Goal: Task Accomplishment & Management: Use online tool/utility

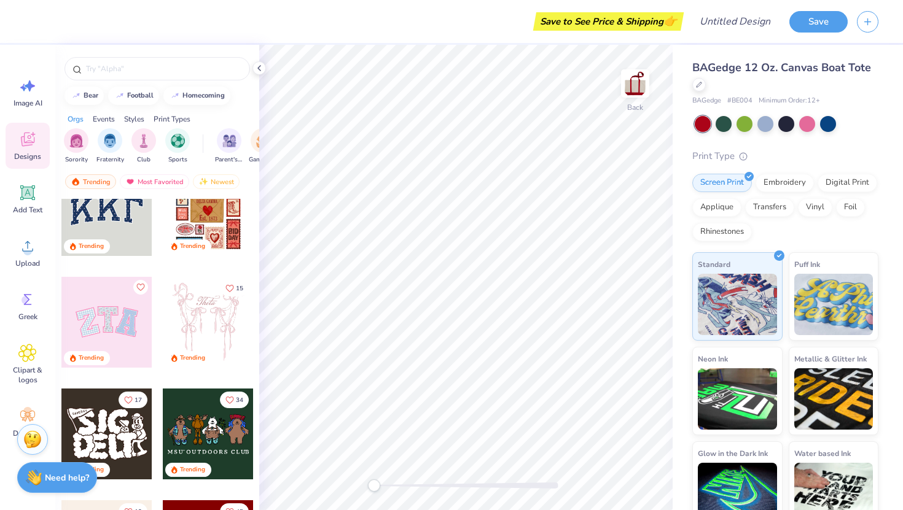
scroll to position [50, 0]
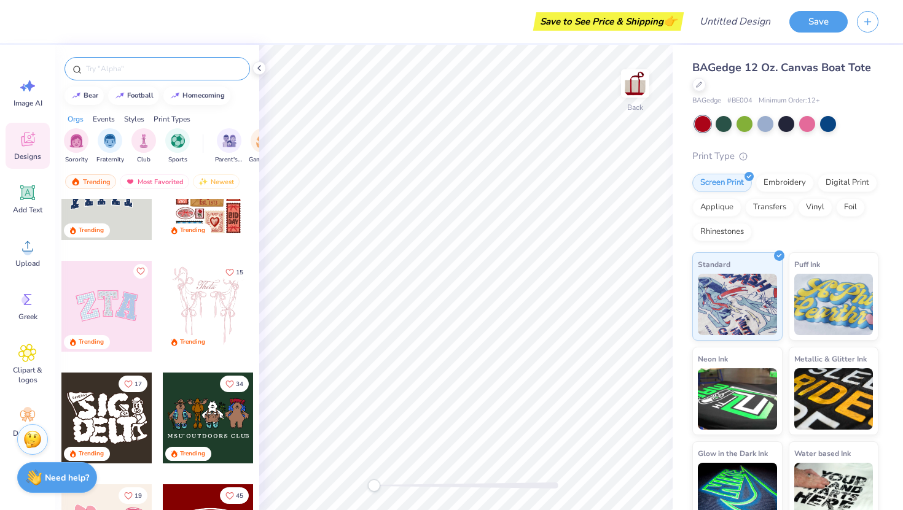
click at [98, 74] on input "text" at bounding box center [163, 69] width 157 height 12
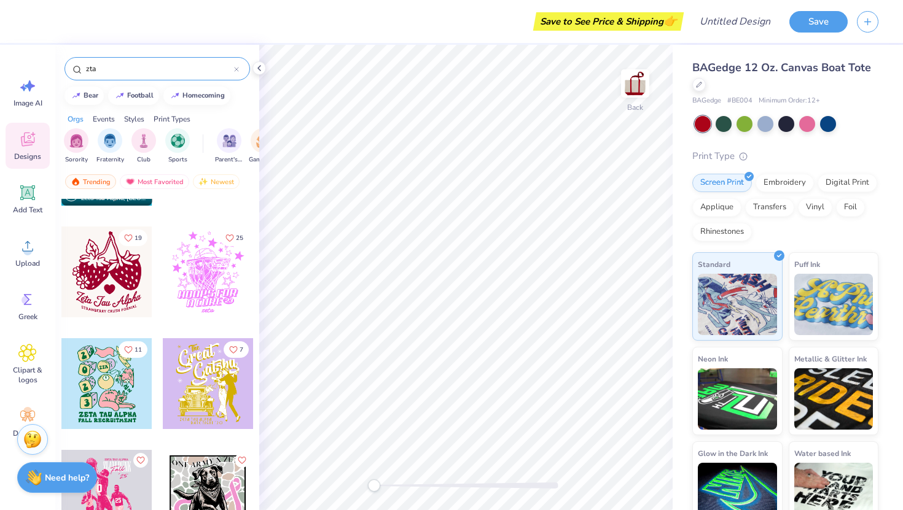
scroll to position [1205, 0]
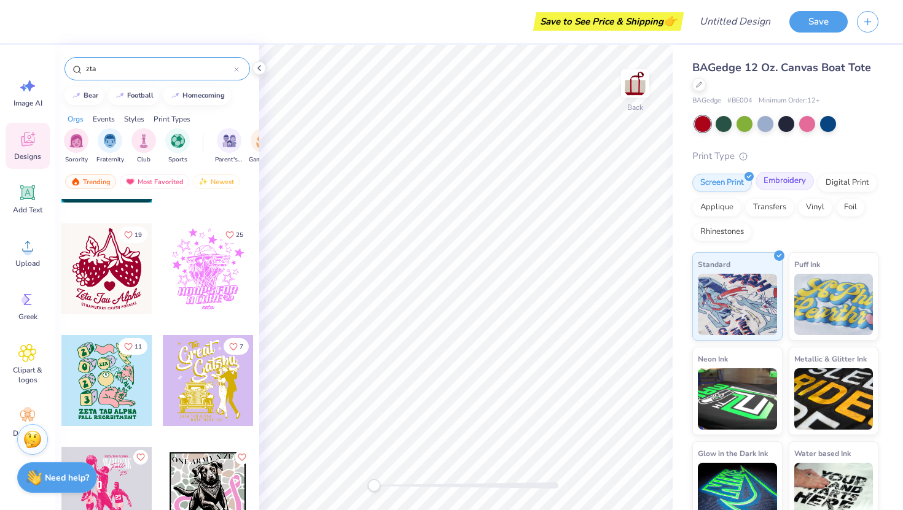
type input "zta"
click at [785, 187] on div "Embroidery" at bounding box center [784, 181] width 58 height 18
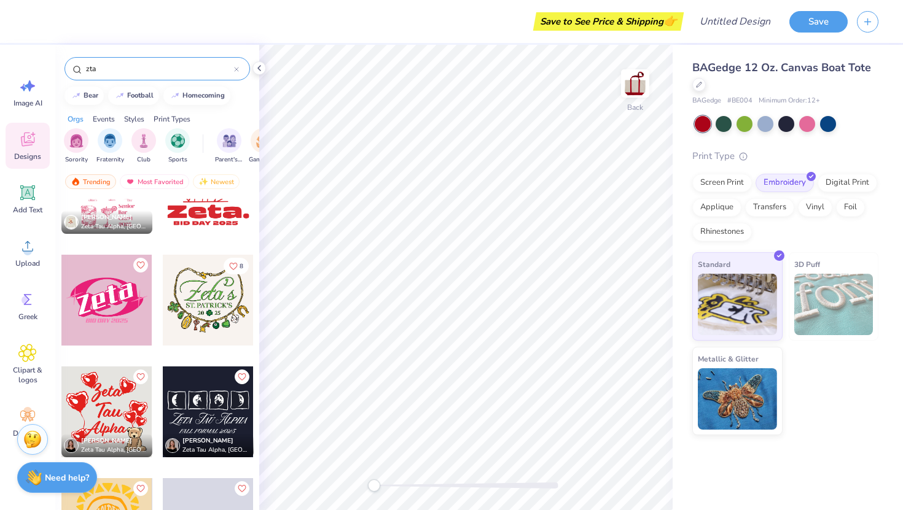
scroll to position [1969, 0]
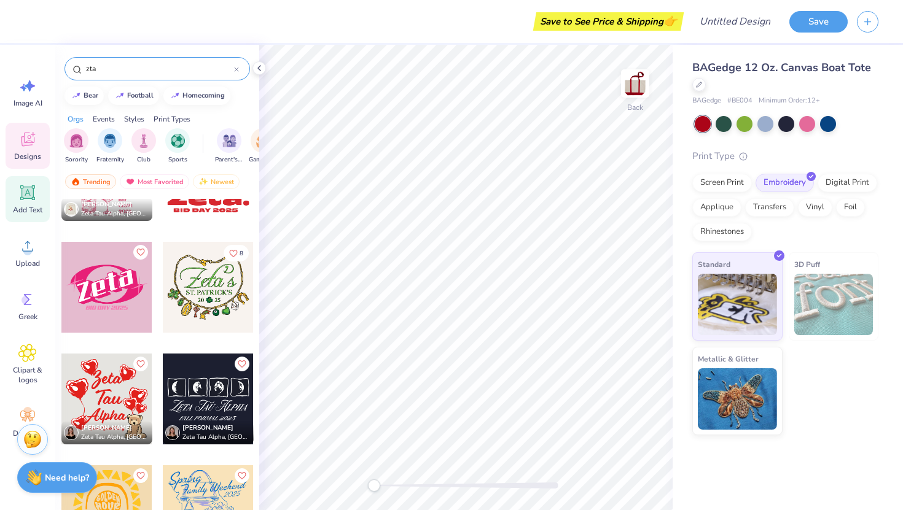
click at [33, 211] on span "Add Text" at bounding box center [27, 210] width 29 height 10
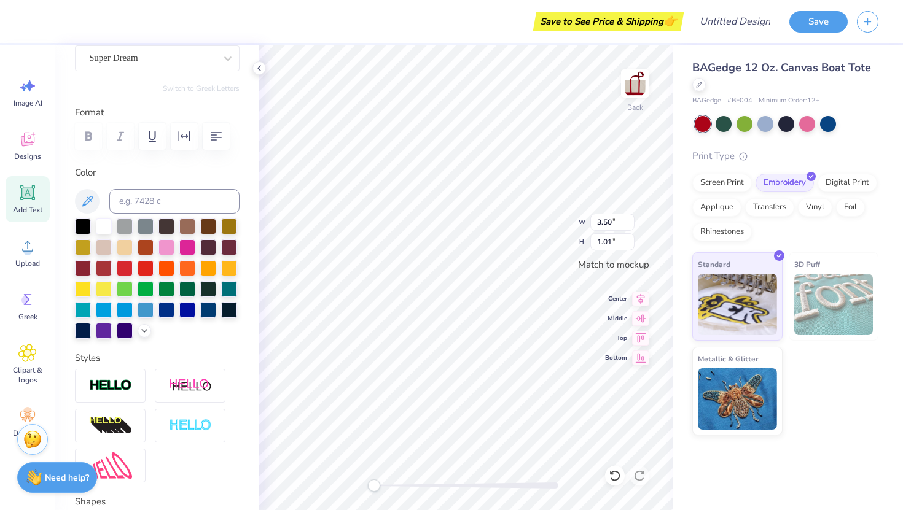
scroll to position [252, 0]
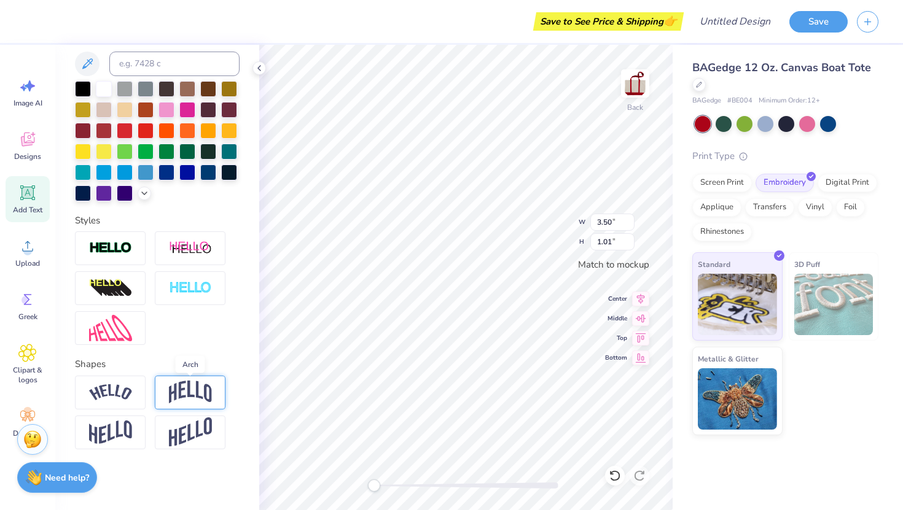
click at [190, 384] on img at bounding box center [190, 392] width 43 height 23
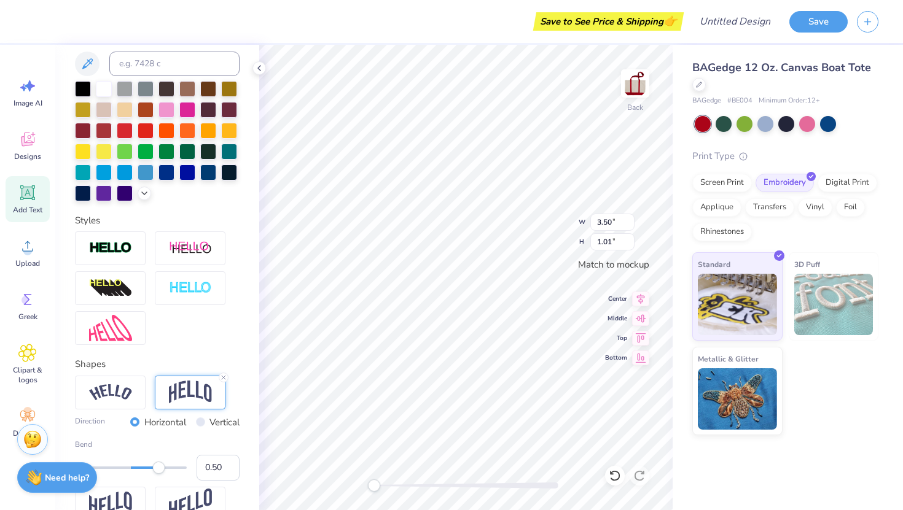
click at [125, 418] on div "Direction Horizontal Vertical" at bounding box center [157, 423] width 165 height 14
click at [128, 394] on img at bounding box center [110, 392] width 43 height 17
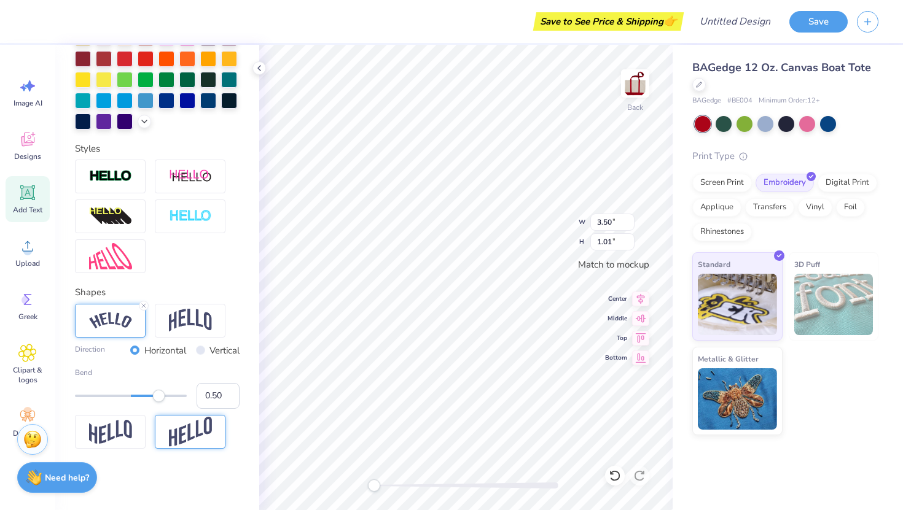
click at [179, 427] on img at bounding box center [190, 432] width 43 height 30
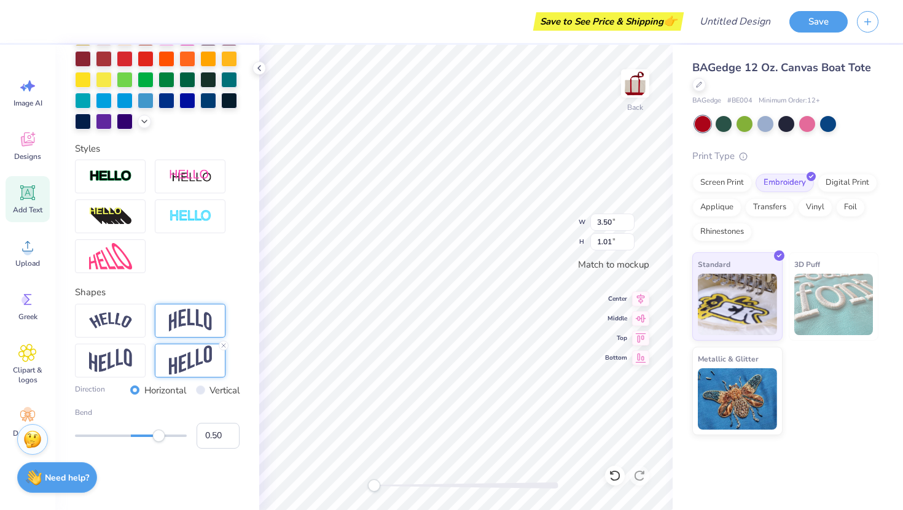
click at [198, 332] on img at bounding box center [190, 320] width 43 height 23
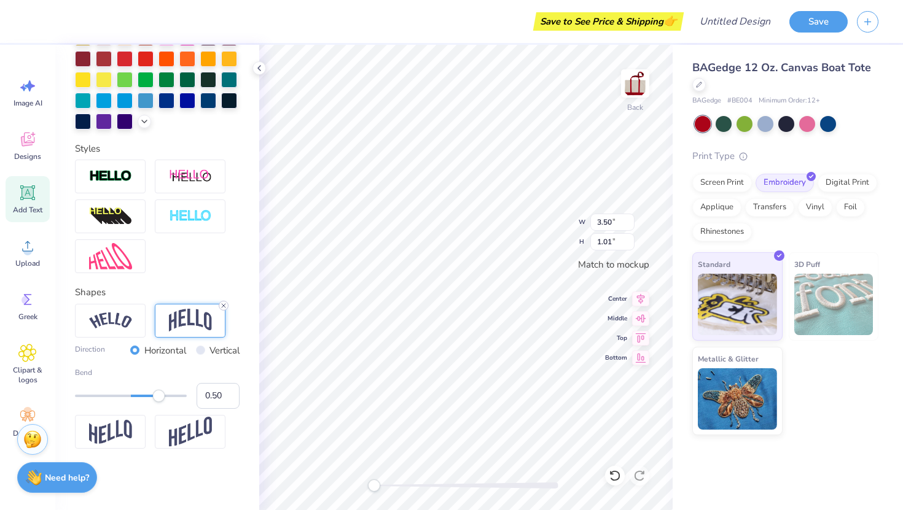
click at [220, 308] on icon at bounding box center [223, 305] width 7 height 7
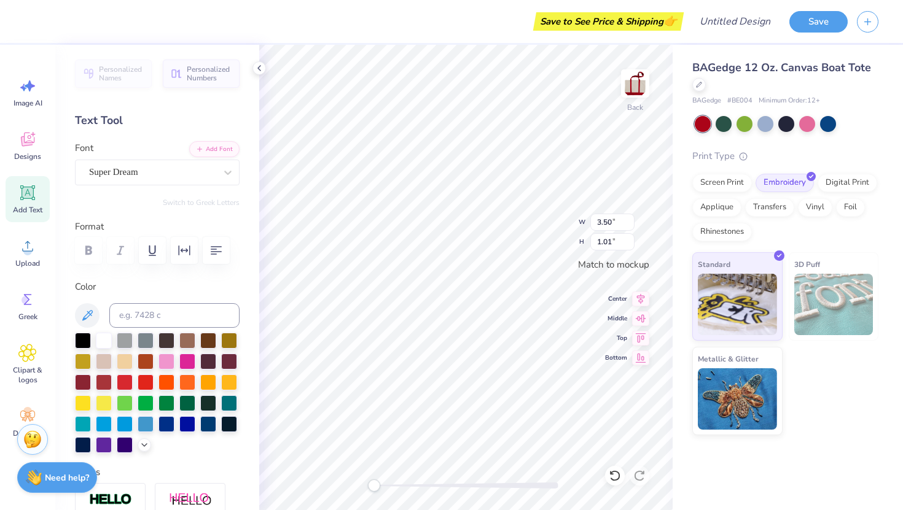
scroll to position [0, 0]
type textarea "ZETA"
click at [105, 421] on div at bounding box center [104, 423] width 16 height 16
click at [117, 424] on div at bounding box center [125, 423] width 16 height 16
click at [126, 425] on div at bounding box center [125, 423] width 16 height 16
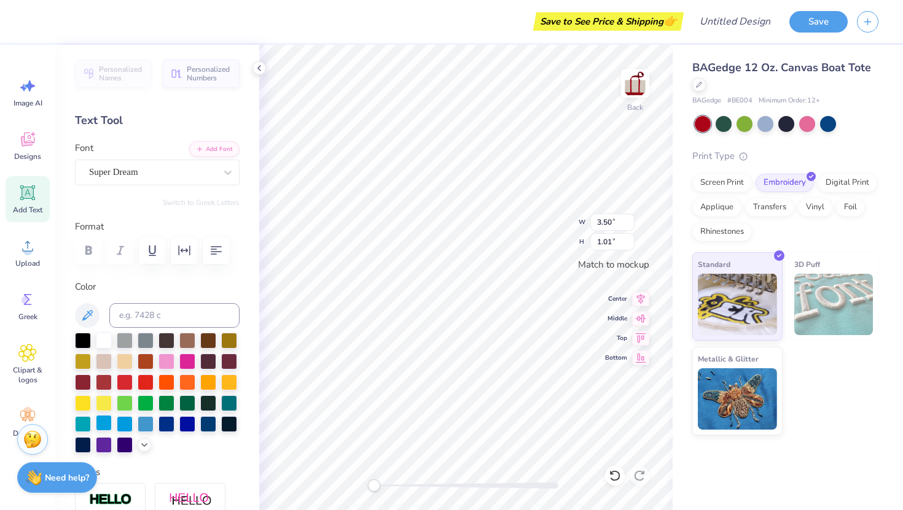
click at [104, 425] on div at bounding box center [104, 423] width 16 height 16
click at [88, 421] on div at bounding box center [83, 423] width 16 height 16
click at [34, 149] on div "Designs" at bounding box center [28, 146] width 44 height 46
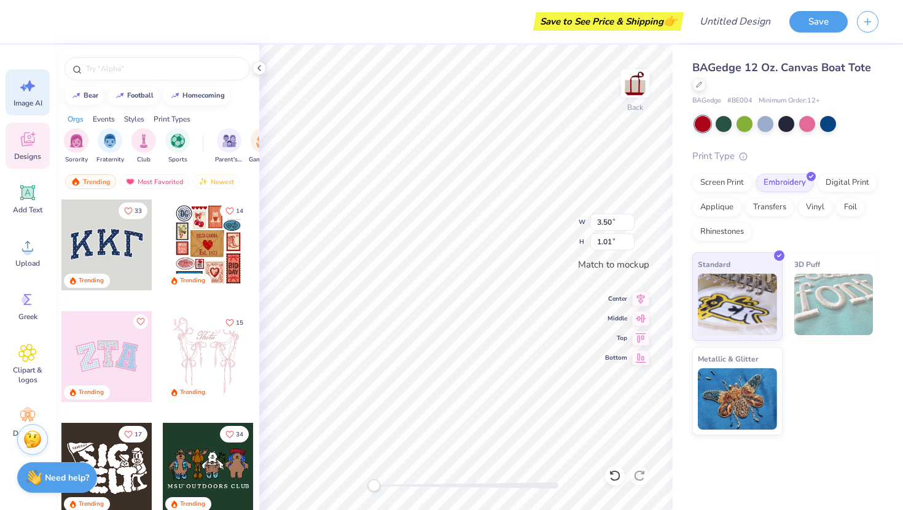
click at [31, 95] on div "Image AI" at bounding box center [28, 92] width 44 height 46
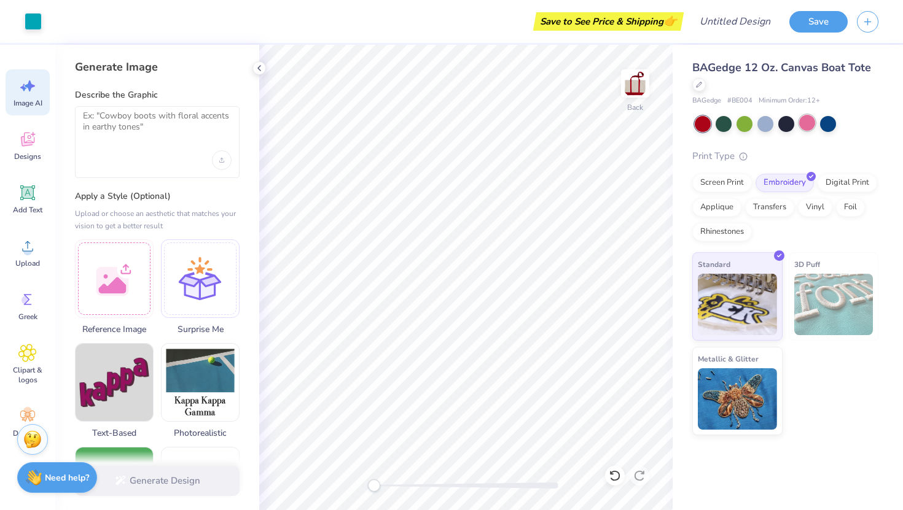
click at [809, 120] on div at bounding box center [807, 123] width 16 height 16
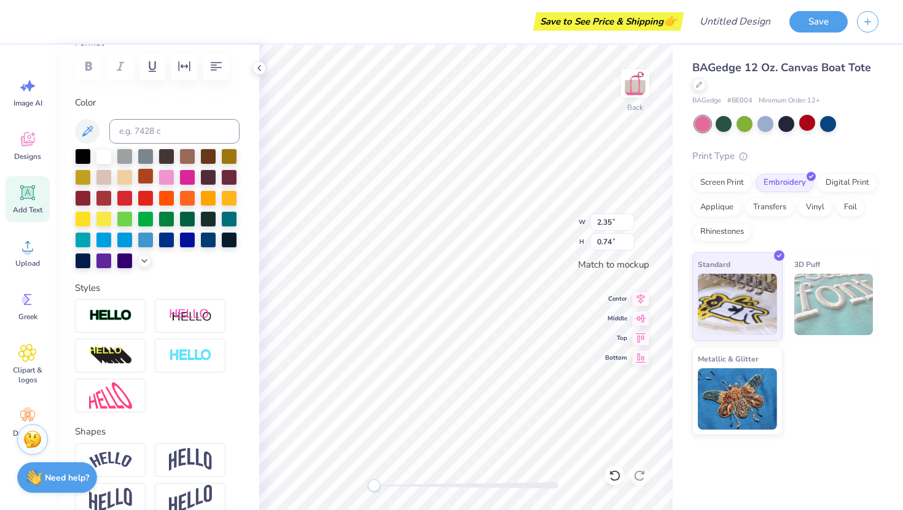
scroll to position [196, 0]
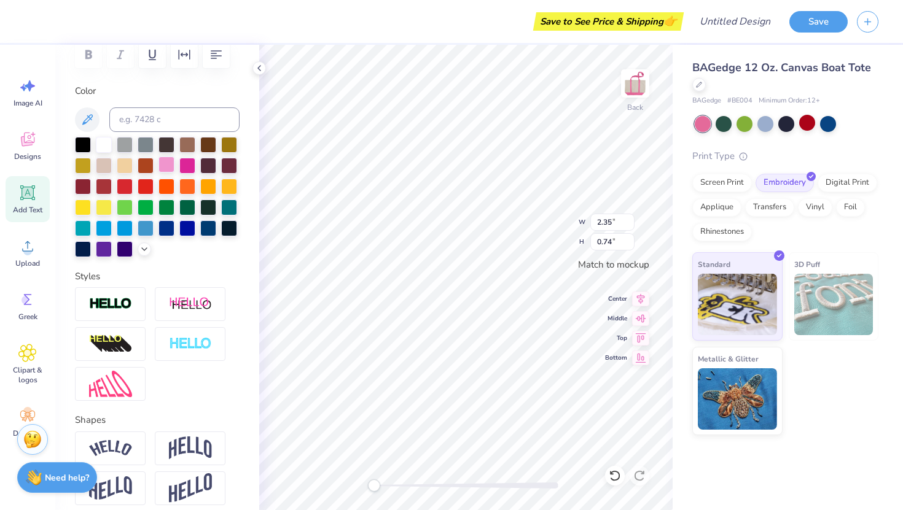
click at [169, 160] on div at bounding box center [166, 165] width 16 height 16
click at [181, 165] on div at bounding box center [187, 165] width 16 height 16
click at [83, 185] on div at bounding box center [83, 185] width 16 height 16
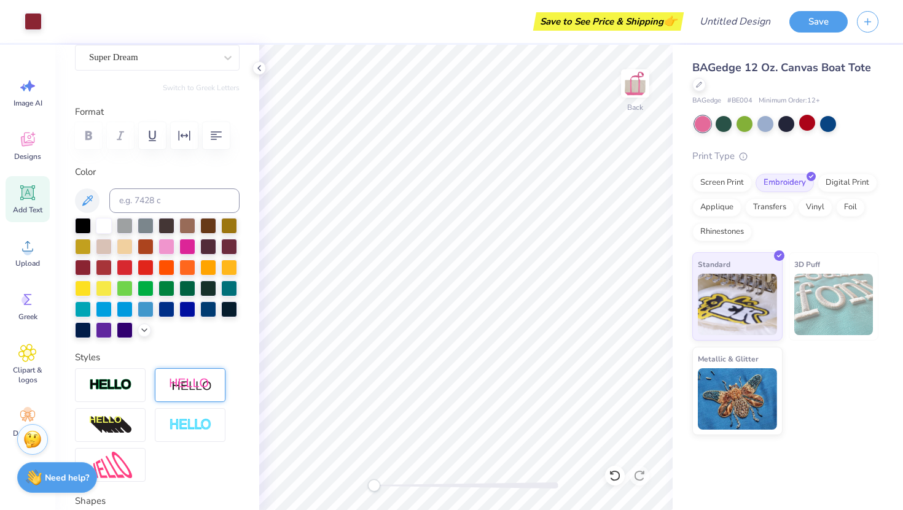
scroll to position [0, 0]
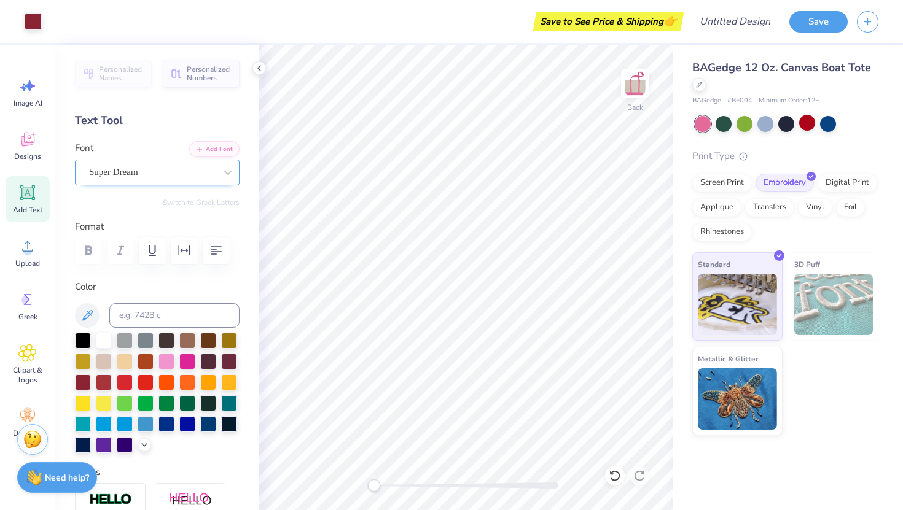
click at [181, 160] on div "Super Dream" at bounding box center [157, 173] width 165 height 26
type textarea "S"
type textarea "Zeta Tau Alpha"
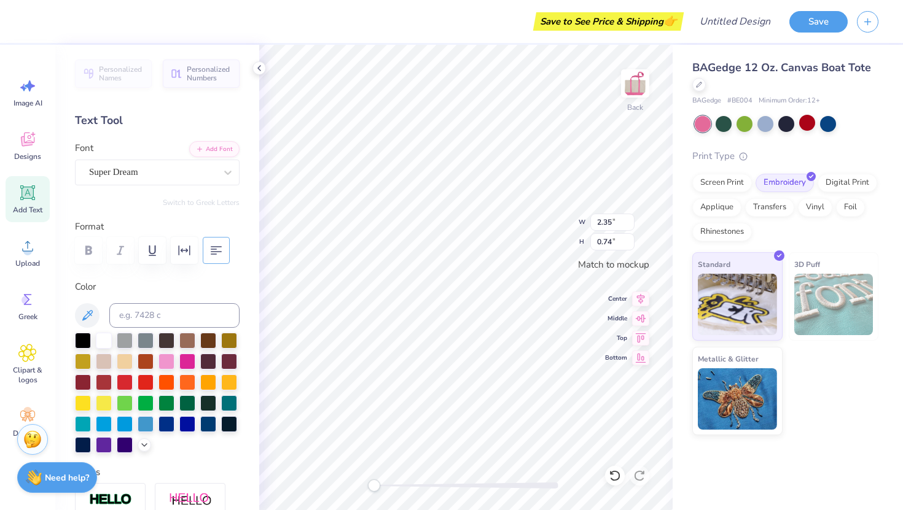
click at [214, 247] on icon "button" at bounding box center [216, 250] width 15 height 15
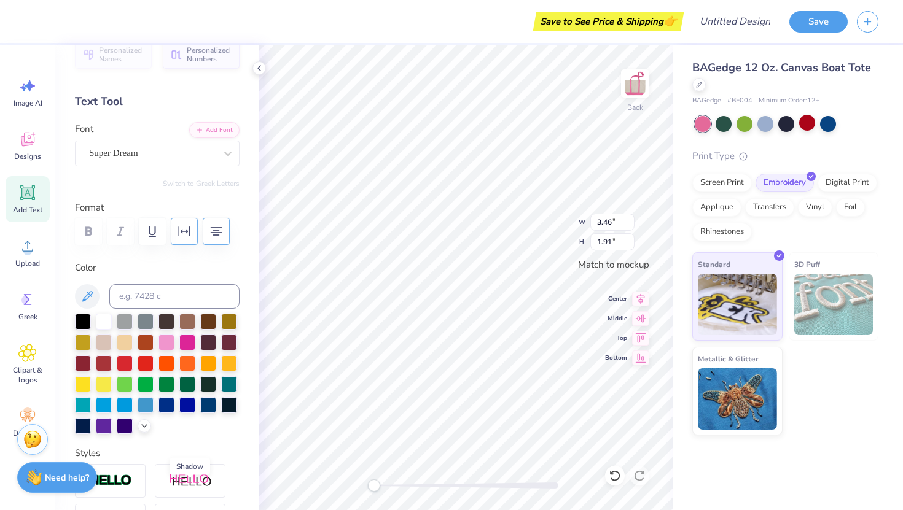
scroll to position [0, 0]
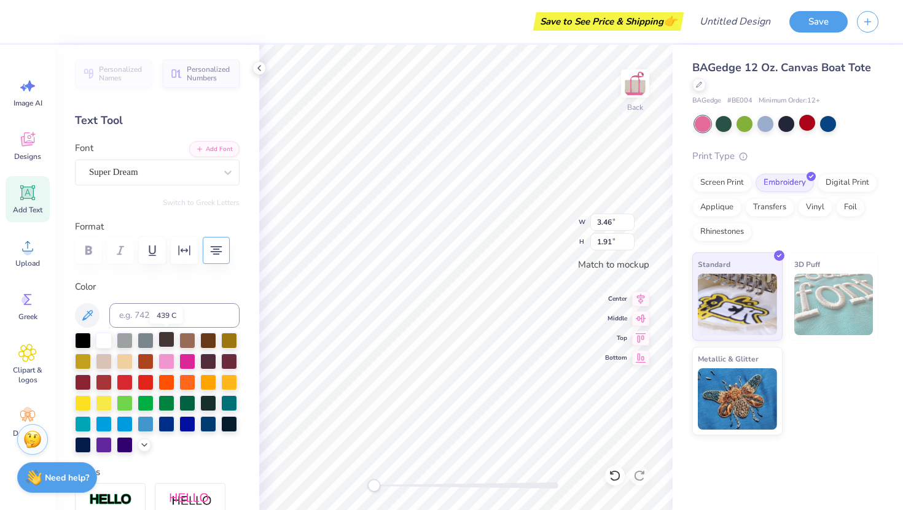
click at [164, 340] on div at bounding box center [166, 340] width 16 height 16
click at [176, 164] on div at bounding box center [152, 172] width 126 height 17
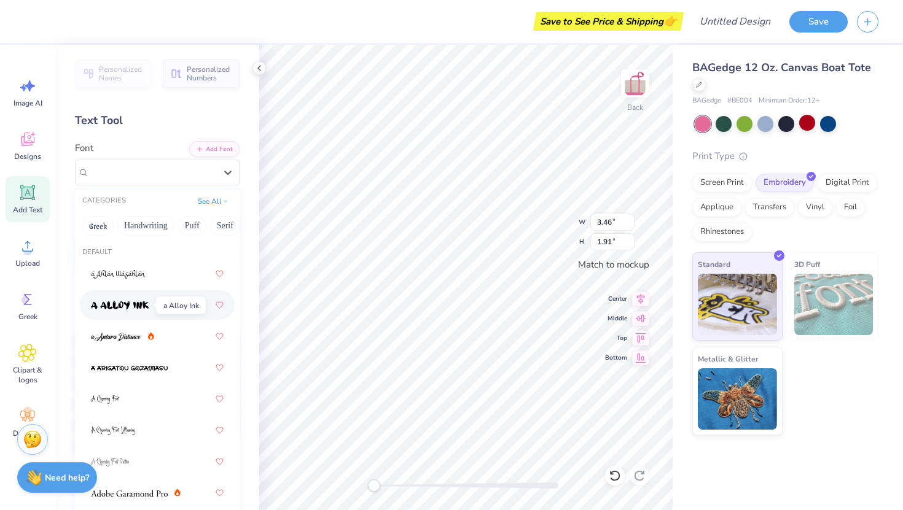
click at [145, 306] on img at bounding box center [120, 305] width 58 height 9
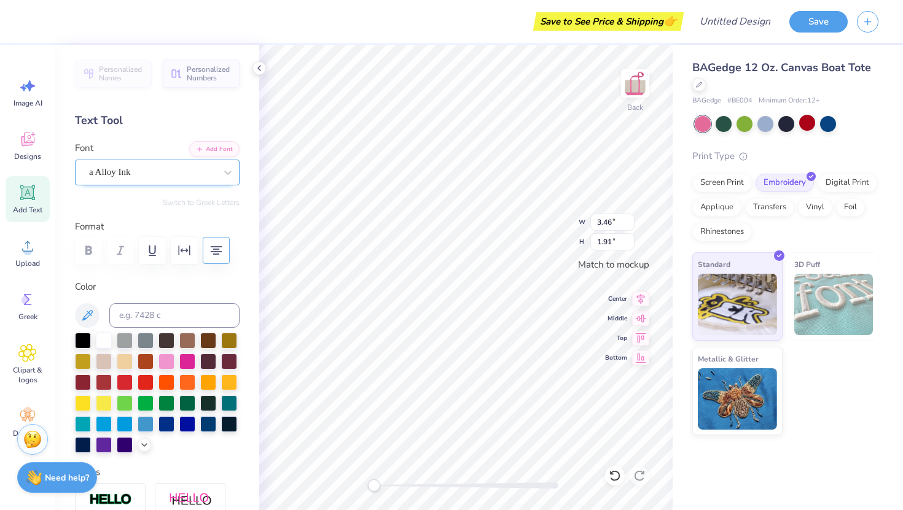
click at [167, 174] on div "a Alloy Ink" at bounding box center [152, 172] width 129 height 19
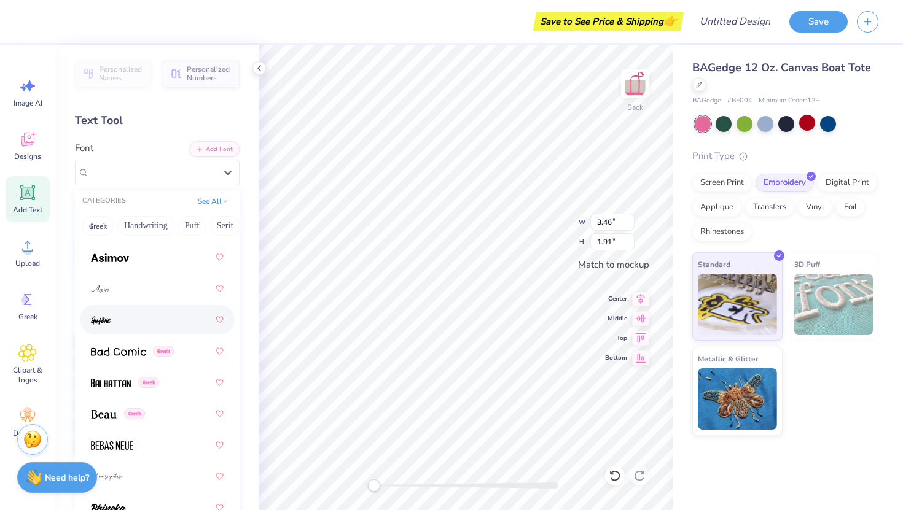
scroll to position [658, 0]
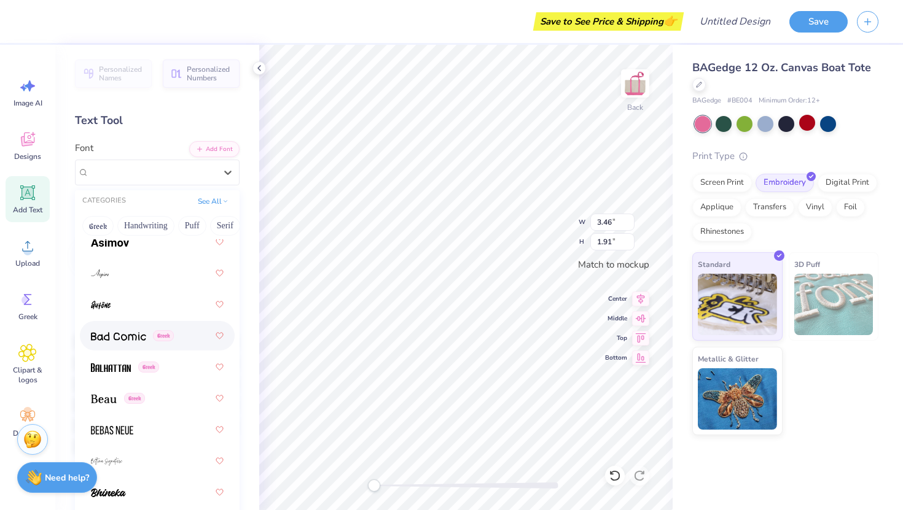
click at [136, 333] on img at bounding box center [118, 336] width 55 height 9
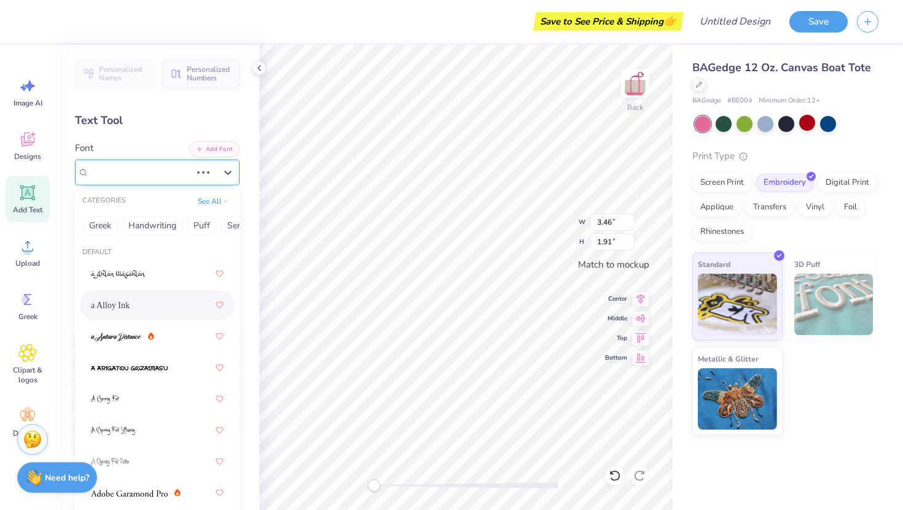
click at [171, 174] on div "a Alloy Ink" at bounding box center [140, 172] width 104 height 19
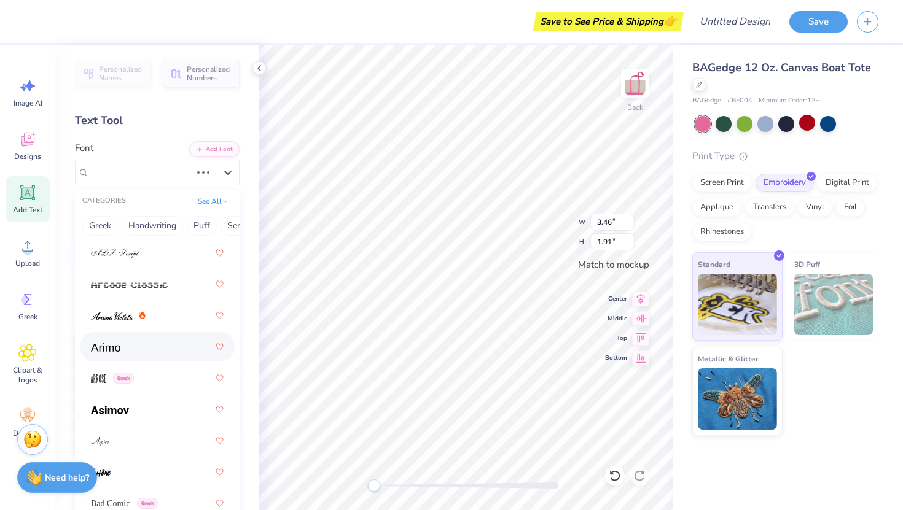
scroll to position [543, 0]
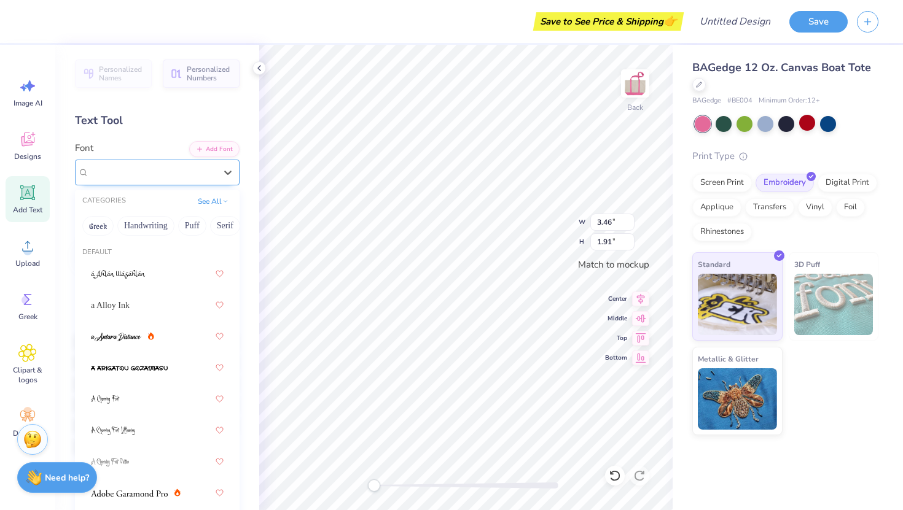
click at [147, 177] on div "Bad Comic Greek" at bounding box center [152, 172] width 129 height 19
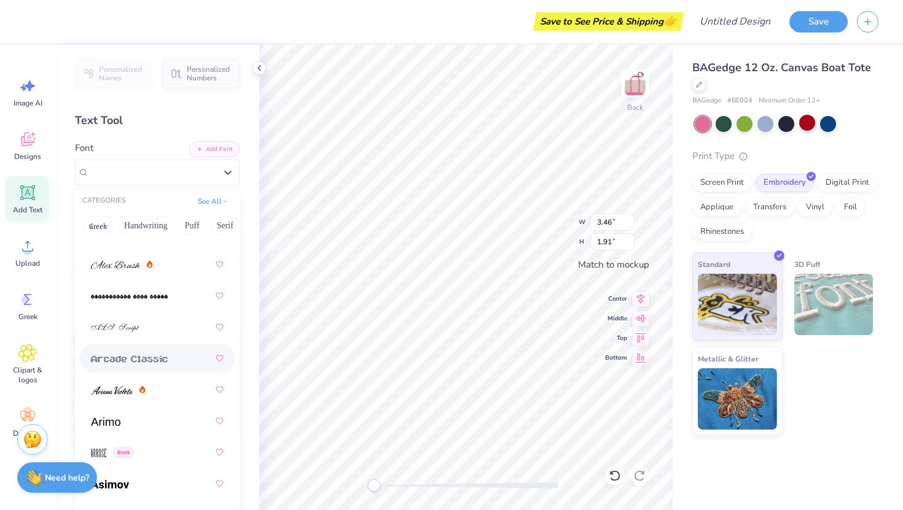
scroll to position [430, 0]
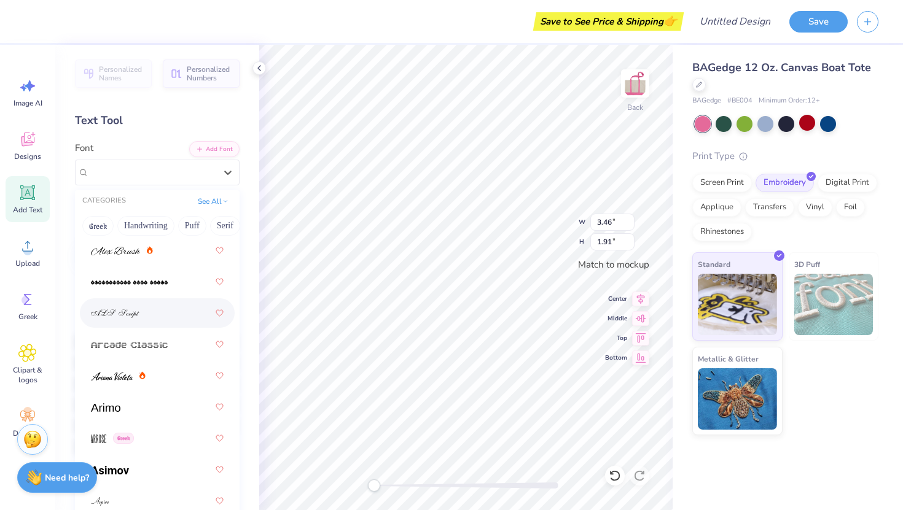
click at [141, 317] on div at bounding box center [157, 313] width 133 height 22
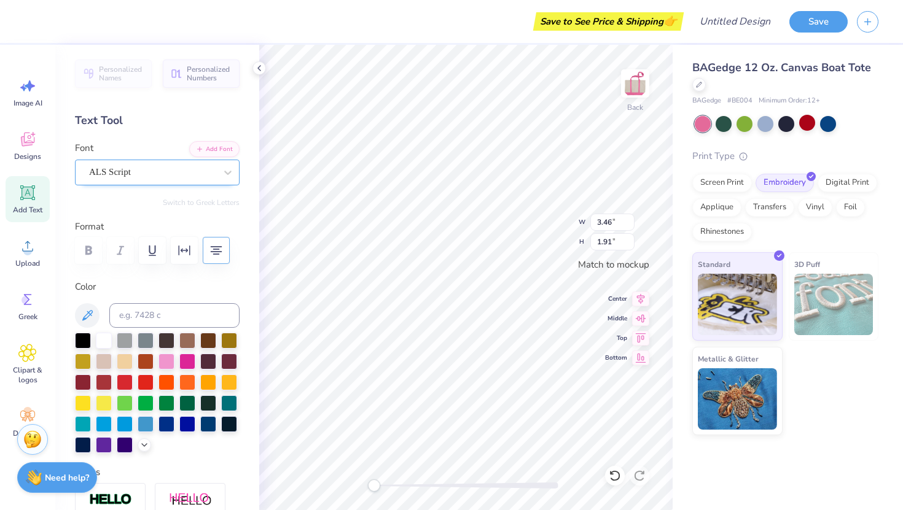
click at [166, 165] on div "ALS Script" at bounding box center [152, 172] width 129 height 19
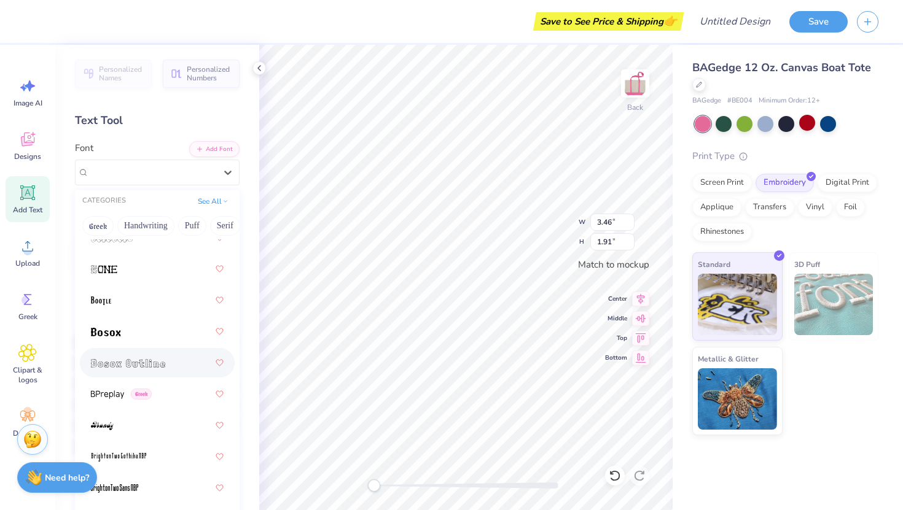
scroll to position [1139, 0]
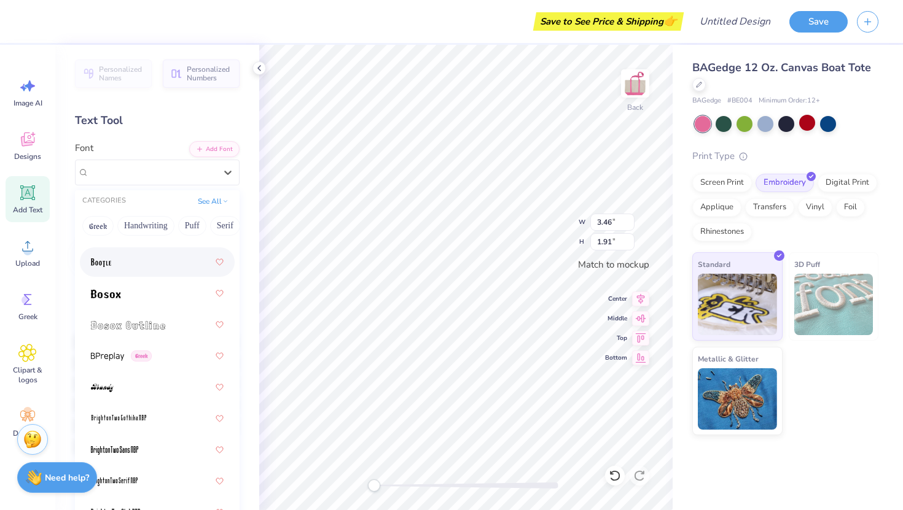
click at [141, 272] on div at bounding box center [157, 262] width 133 height 22
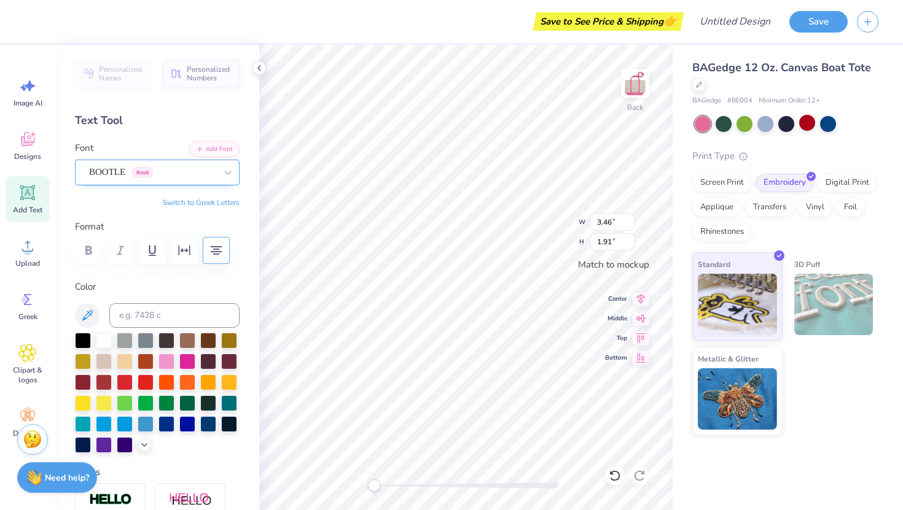
click at [165, 178] on div "BOOTLE Greek" at bounding box center [152, 172] width 129 height 19
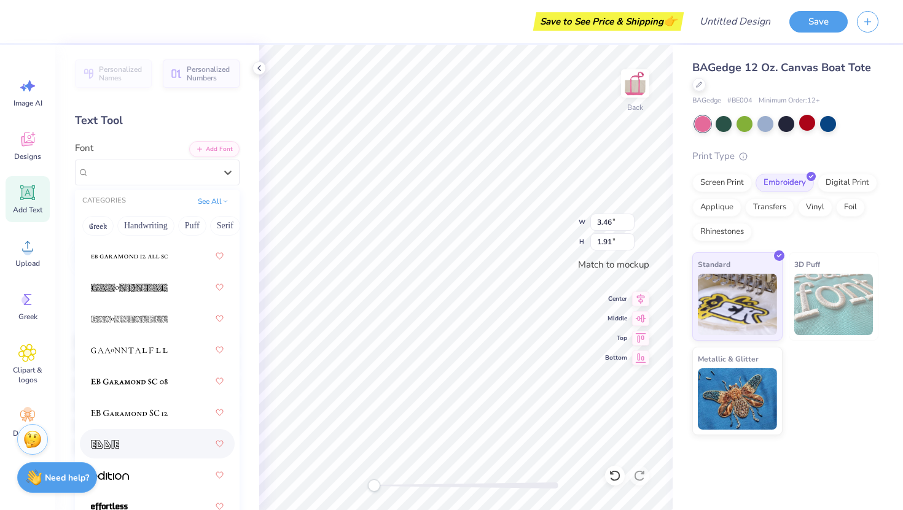
scroll to position [3320, 0]
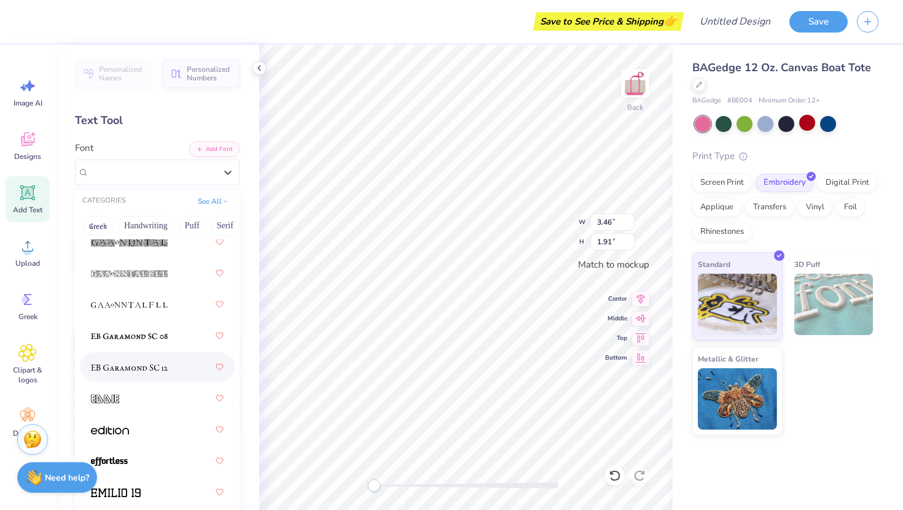
click at [150, 359] on div at bounding box center [157, 367] width 133 height 22
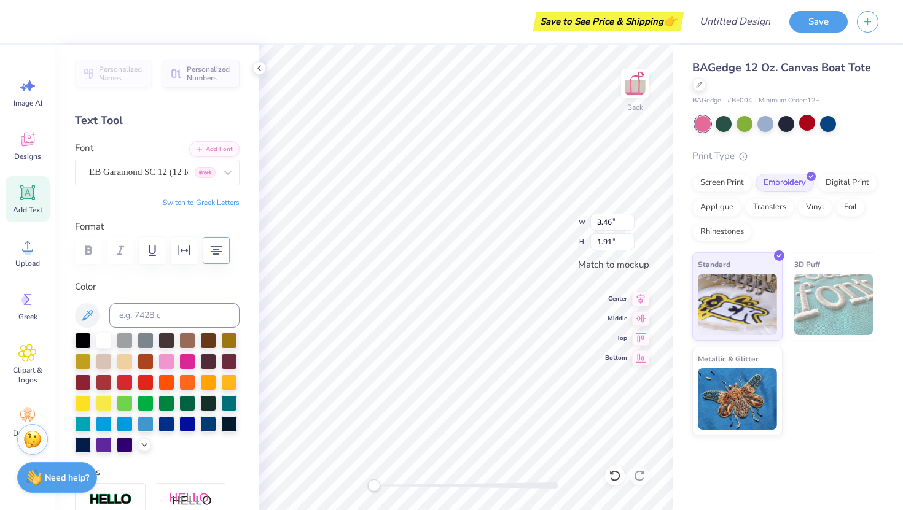
click at [217, 203] on button "Switch to Greek Letters" at bounding box center [201, 203] width 77 height 10
click at [217, 203] on button "Switch to Normal Letters" at bounding box center [198, 203] width 82 height 10
click at [231, 173] on icon at bounding box center [228, 172] width 12 height 12
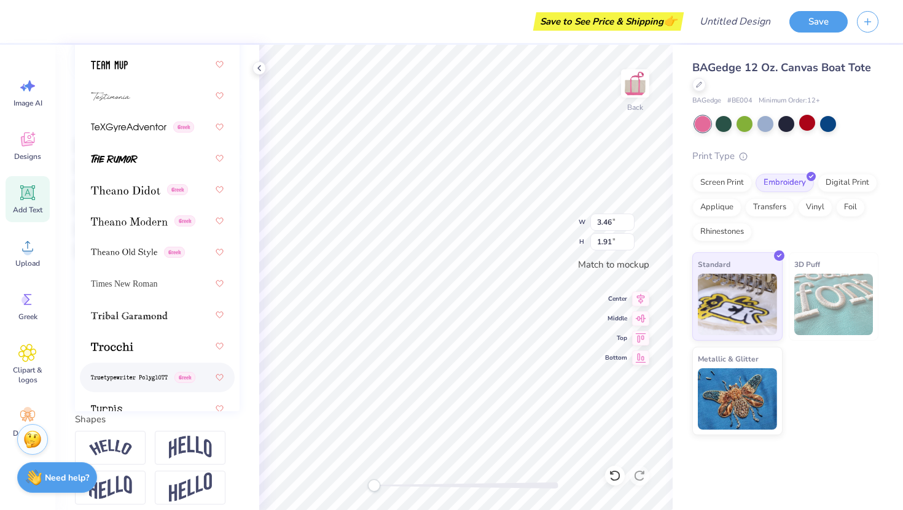
scroll to position [8834, 0]
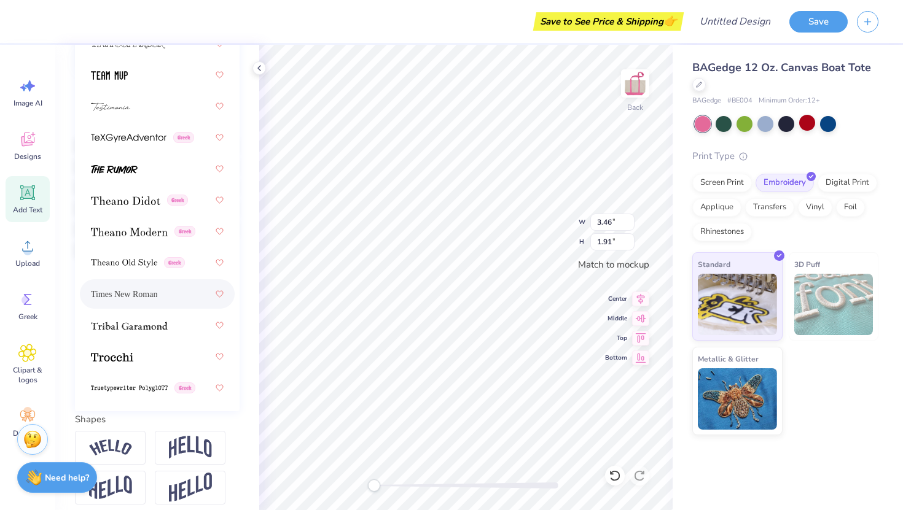
click at [160, 297] on div "Times New Roman" at bounding box center [157, 294] width 133 height 22
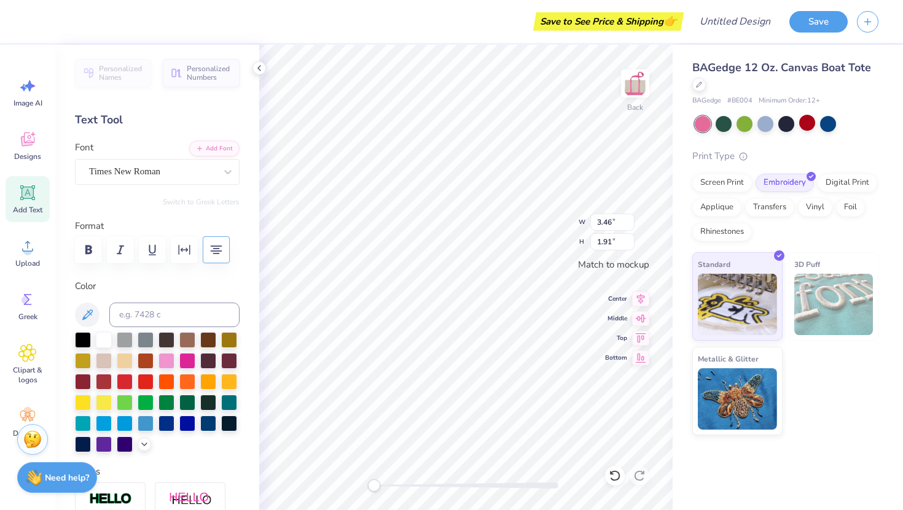
scroll to position [0, 0]
click at [186, 177] on div "Times New Roman" at bounding box center [152, 172] width 129 height 19
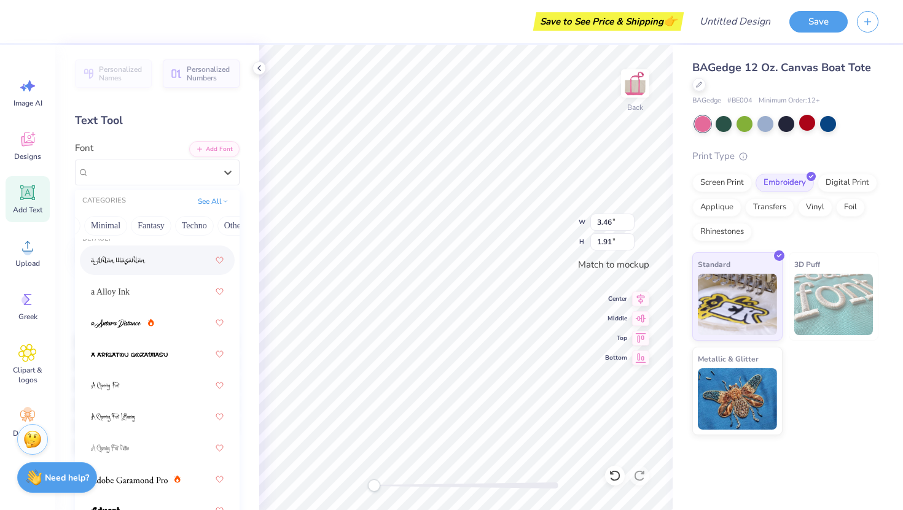
scroll to position [0, 347]
click at [115, 224] on button "Minimal" at bounding box center [103, 226] width 43 height 20
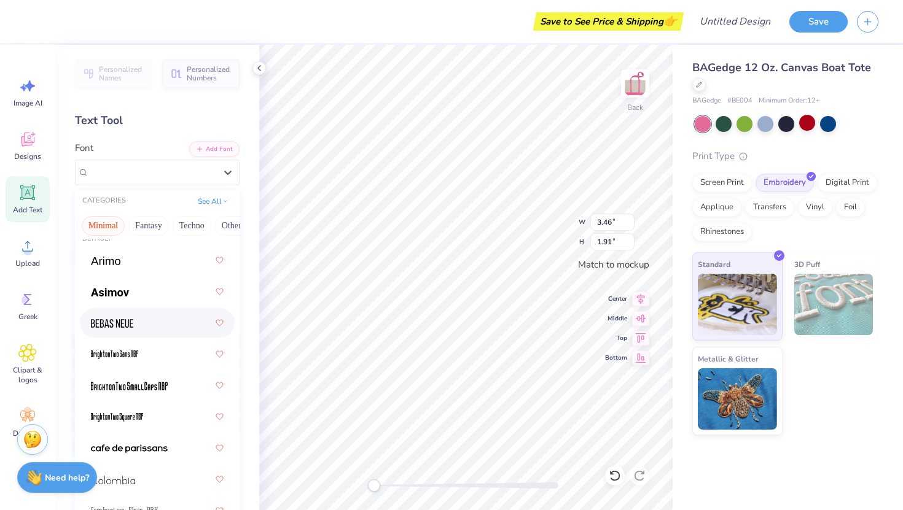
scroll to position [26, 0]
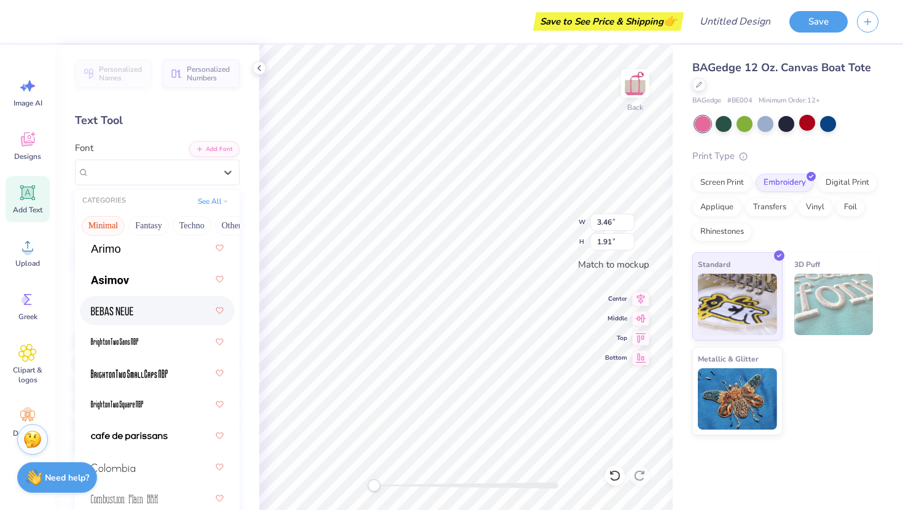
click at [142, 314] on div at bounding box center [157, 311] width 133 height 22
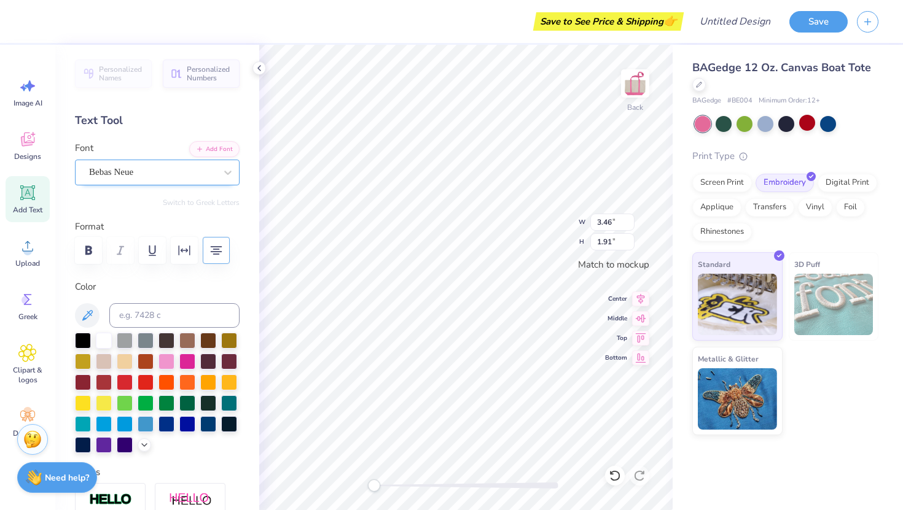
click at [180, 171] on div "Bebas Neue" at bounding box center [152, 172] width 129 height 19
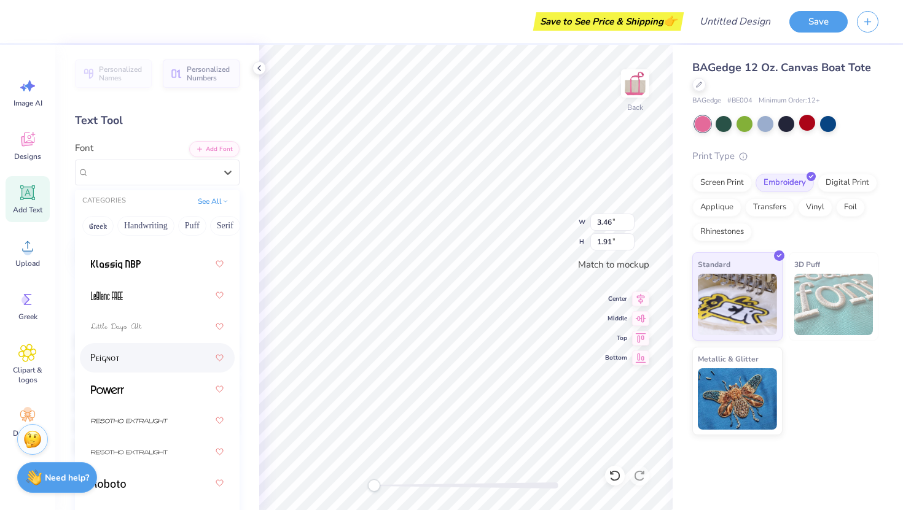
scroll to position [419, 0]
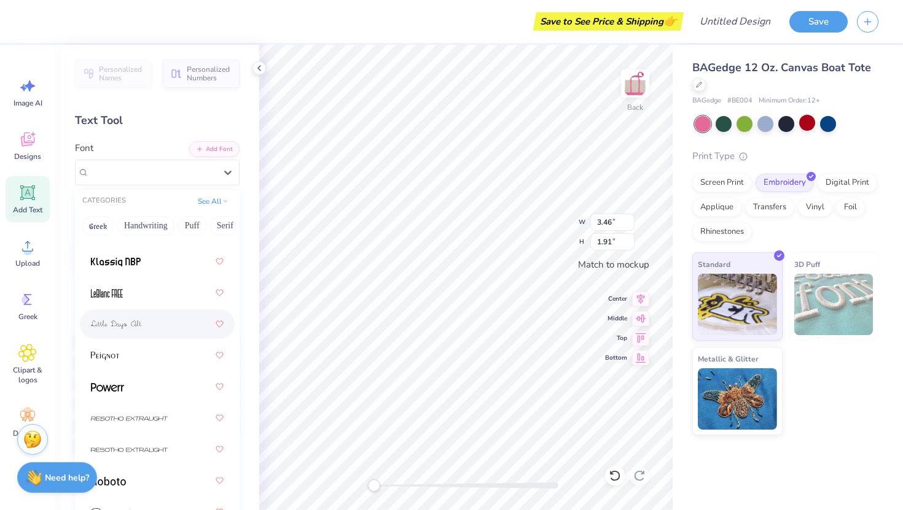
click at [163, 325] on div at bounding box center [157, 324] width 133 height 22
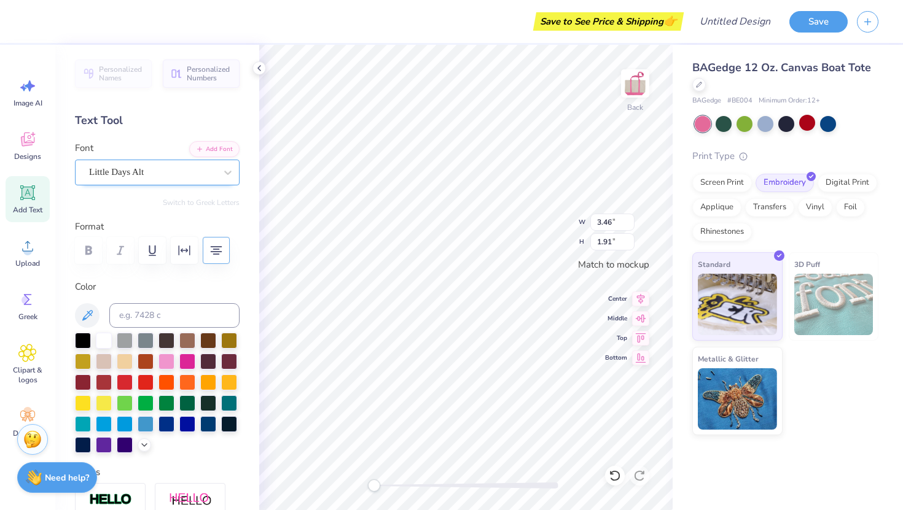
click at [178, 166] on div "Little Days Alt" at bounding box center [152, 172] width 129 height 19
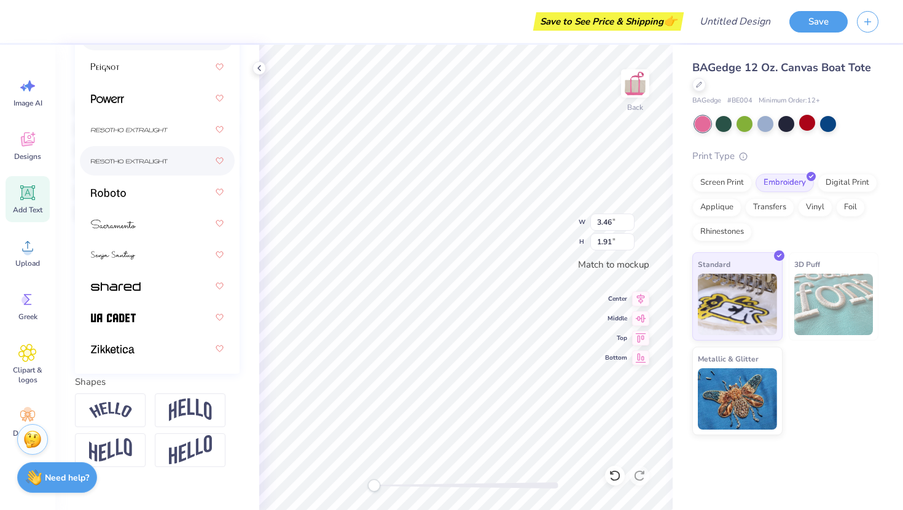
scroll to position [252, 0]
